Goal: Find specific page/section

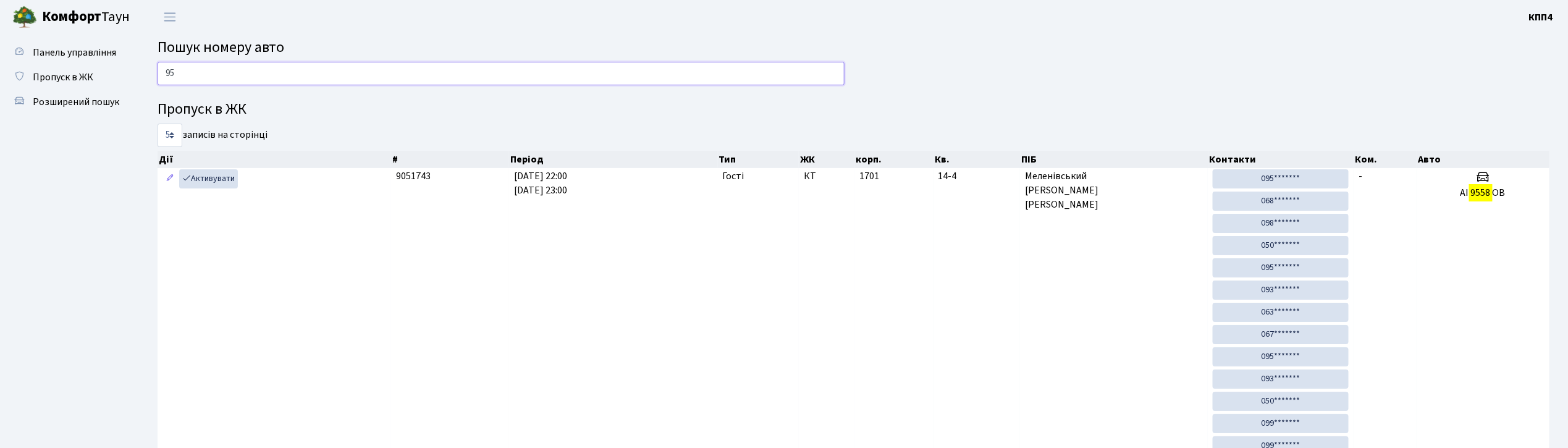
type input "9"
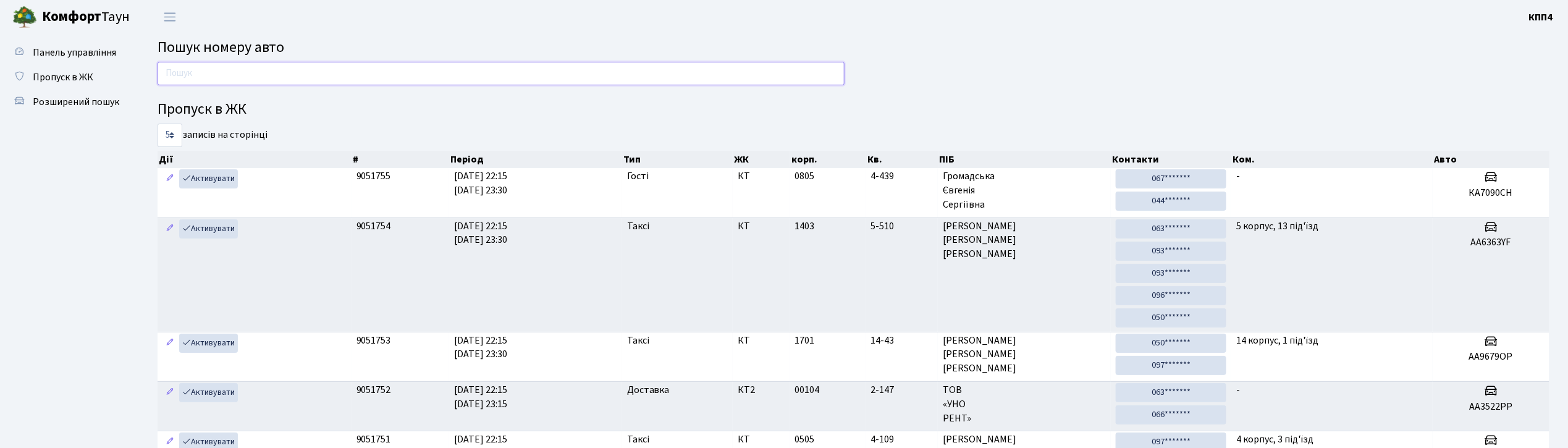
click at [201, 67] on input "text" at bounding box center [501, 74] width 687 height 24
